Goal: Transaction & Acquisition: Purchase product/service

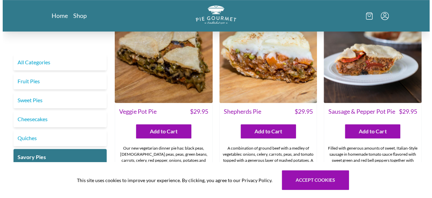
scroll to position [195, 0]
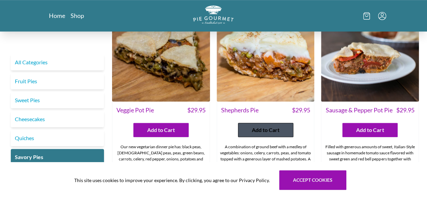
click at [267, 126] on span "Add to Cart" at bounding box center [266, 130] width 28 height 8
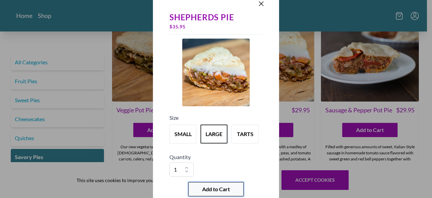
click at [218, 186] on span "Add to Cart" at bounding box center [216, 189] width 28 height 8
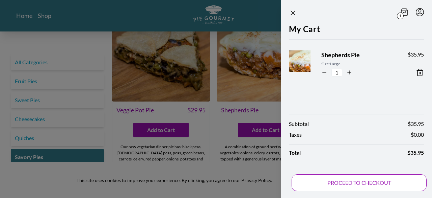
click at [349, 183] on button "PROCEED TO CHECKOUT" at bounding box center [359, 182] width 135 height 17
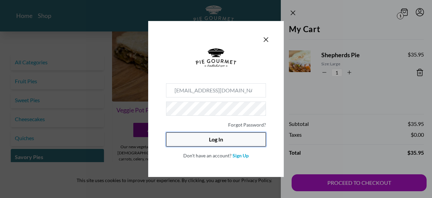
click at [222, 139] on button "Log In" at bounding box center [216, 139] width 100 height 14
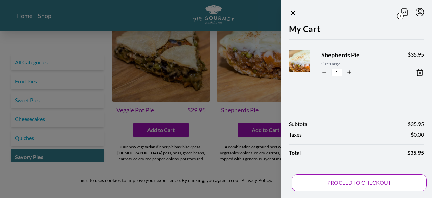
click at [359, 183] on button "PROCEED TO CHECKOUT" at bounding box center [359, 182] width 135 height 17
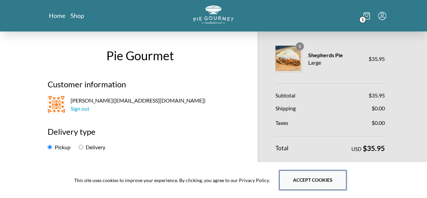
click at [308, 181] on button "Accept cookies" at bounding box center [312, 180] width 67 height 20
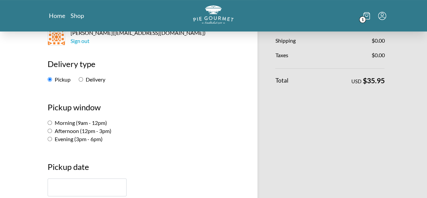
scroll to position [73, 0]
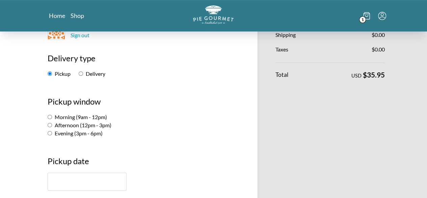
click at [48, 117] on input "Morning (9am - 12pm)" at bounding box center [50, 117] width 4 height 4
radio input "true"
click at [48, 183] on input "text" at bounding box center [87, 181] width 79 height 18
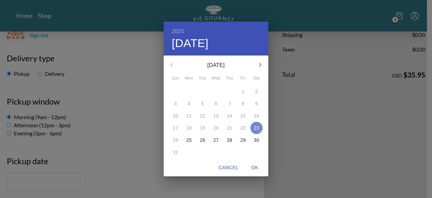
click at [255, 125] on p "23" at bounding box center [256, 127] width 5 height 7
click at [253, 167] on span "OK" at bounding box center [255, 167] width 16 height 8
type input "[DATE]"
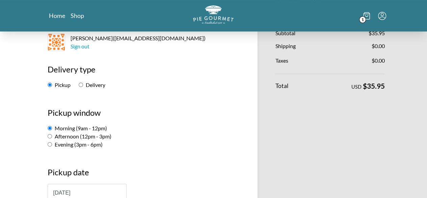
scroll to position [56, 0]
